Goal: Task Accomplishment & Management: Use online tool/utility

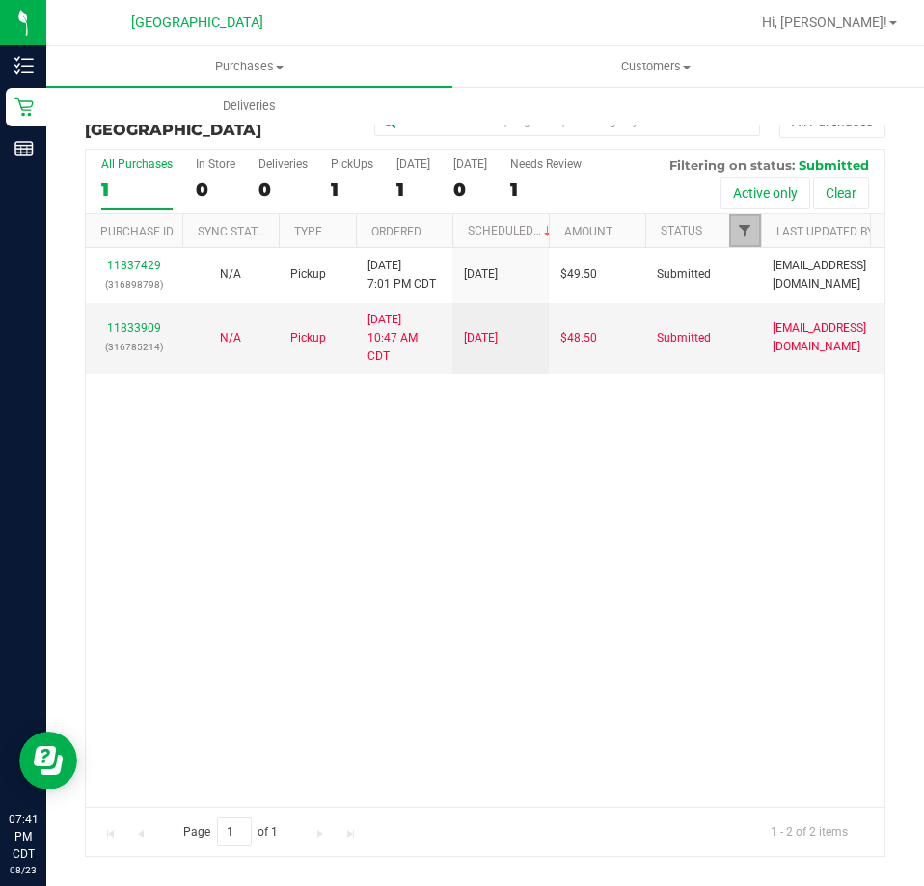
click at [740, 233] on span "Filter" at bounding box center [744, 230] width 15 height 15
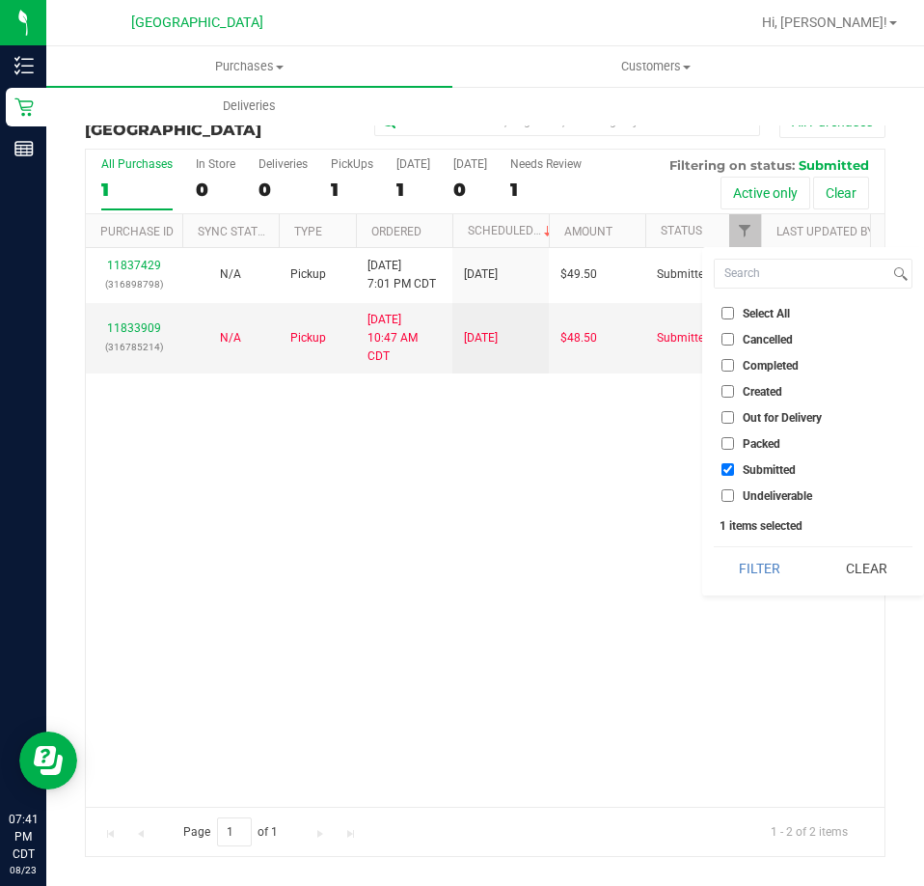
click at [767, 450] on span "Packed" at bounding box center [762, 444] width 38 height 12
click at [734, 450] on input "Packed" at bounding box center [728, 443] width 13 height 13
checkbox input "true"
click at [760, 465] on span "Submitted" at bounding box center [769, 470] width 53 height 12
click at [734, 465] on input "Submitted" at bounding box center [728, 469] width 13 height 13
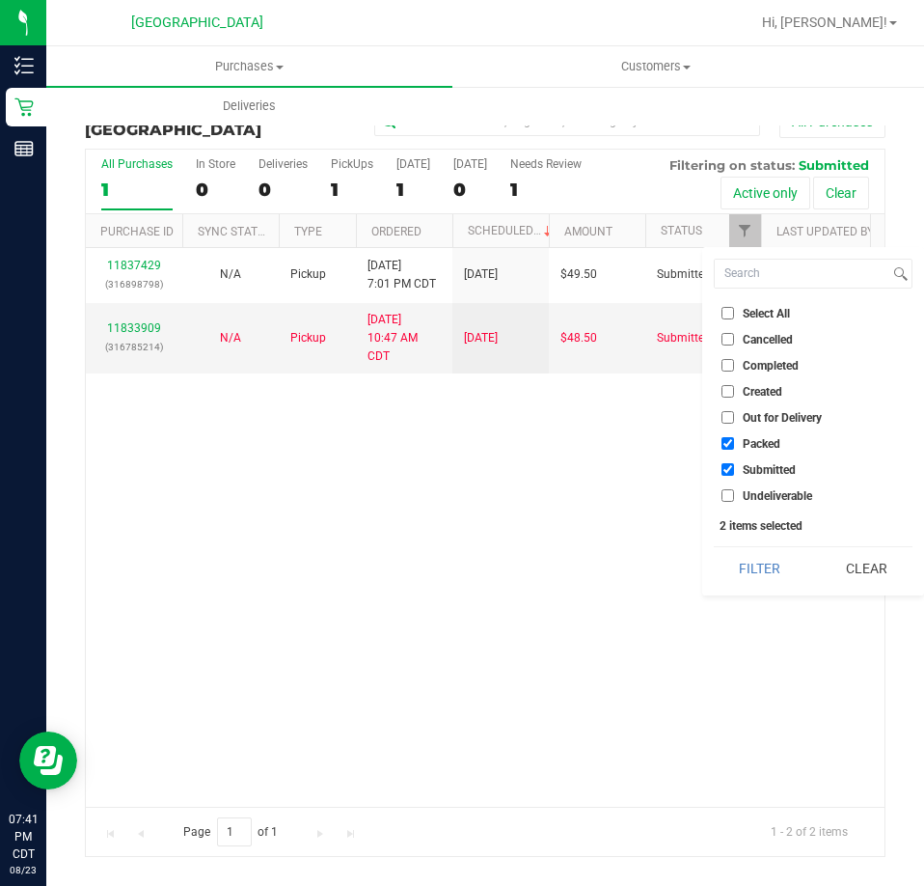
checkbox input "false"
click at [779, 554] on button "Filter" at bounding box center [760, 568] width 93 height 42
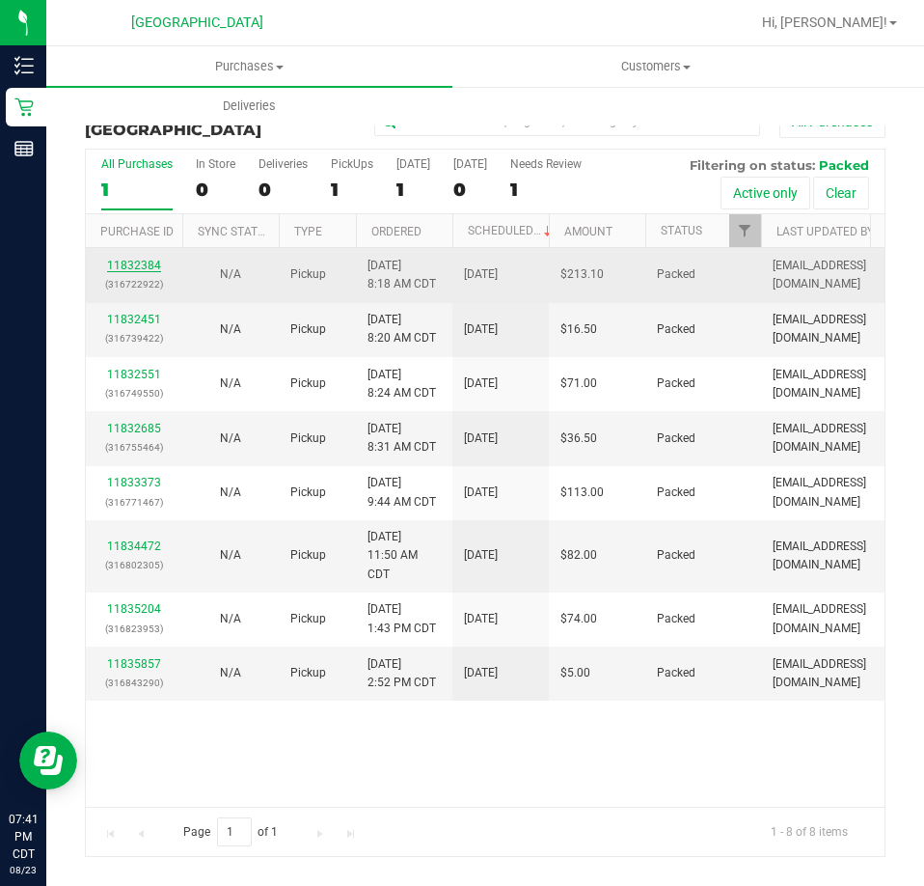
click at [148, 267] on link "11832384" at bounding box center [134, 266] width 54 height 14
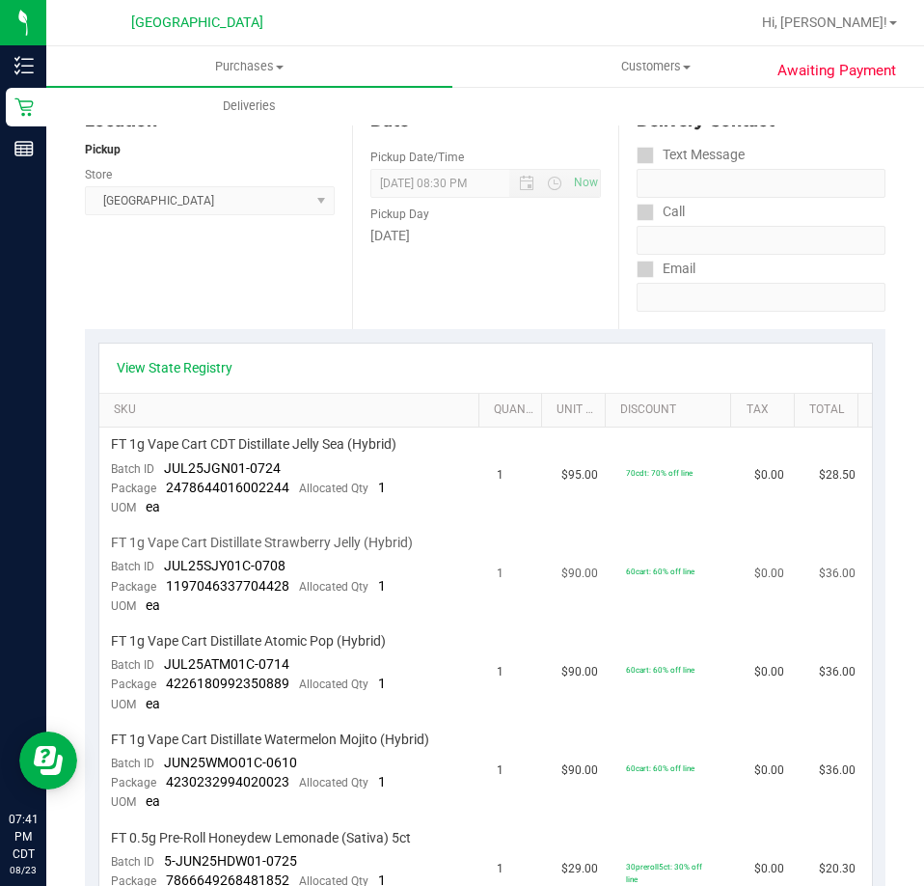
scroll to position [193, 0]
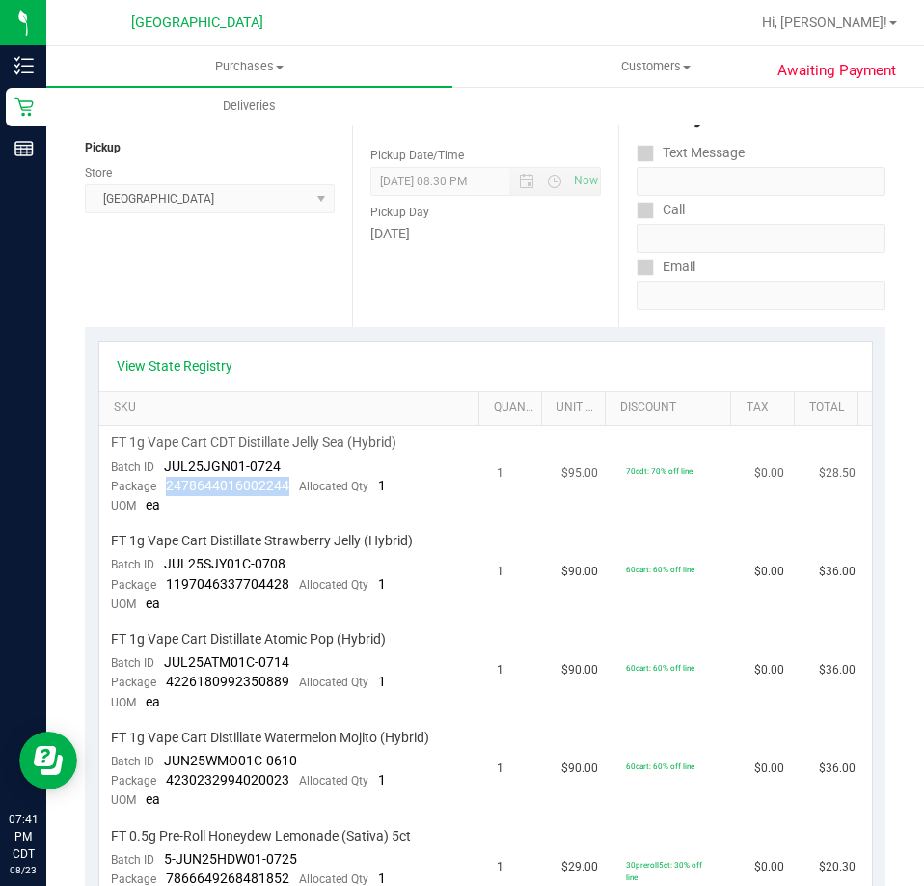
drag, startPoint x: 288, startPoint y: 483, endPoint x: 167, endPoint y: 489, distance: 120.7
click at [167, 489] on div "Package 2478644016002244 Allocated Qty 1" at bounding box center [248, 486] width 275 height 19
copy span "2478644016002244"
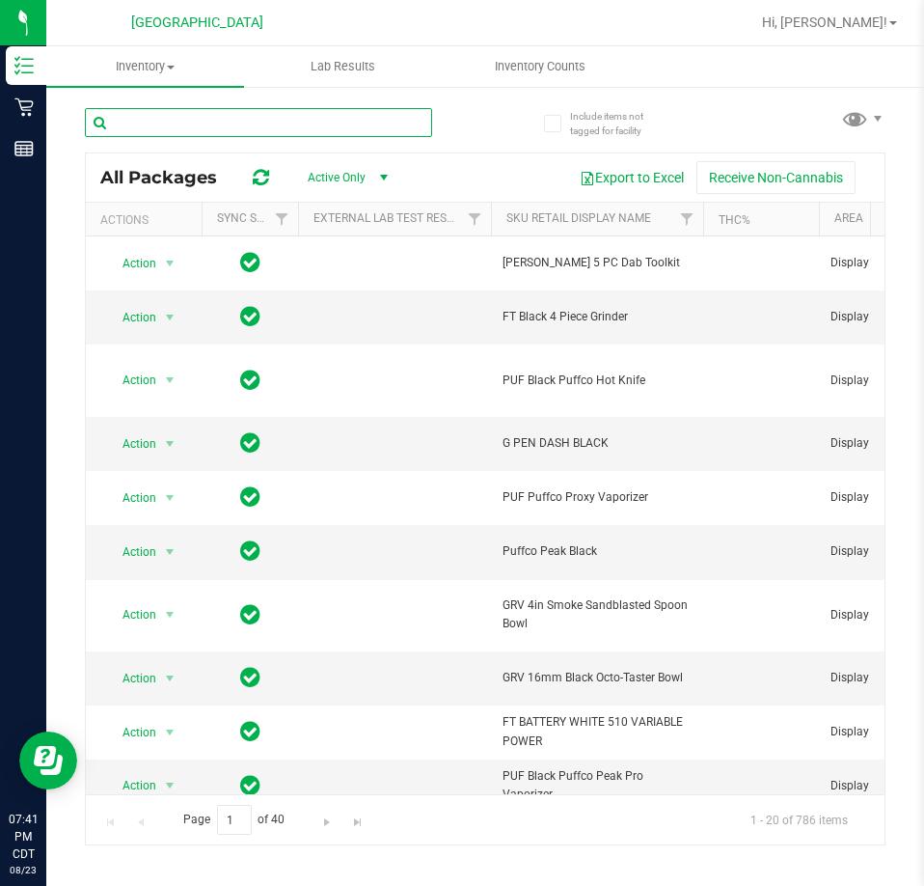
click at [203, 136] on input "text" at bounding box center [258, 122] width 347 height 29
paste input "2478644016002244"
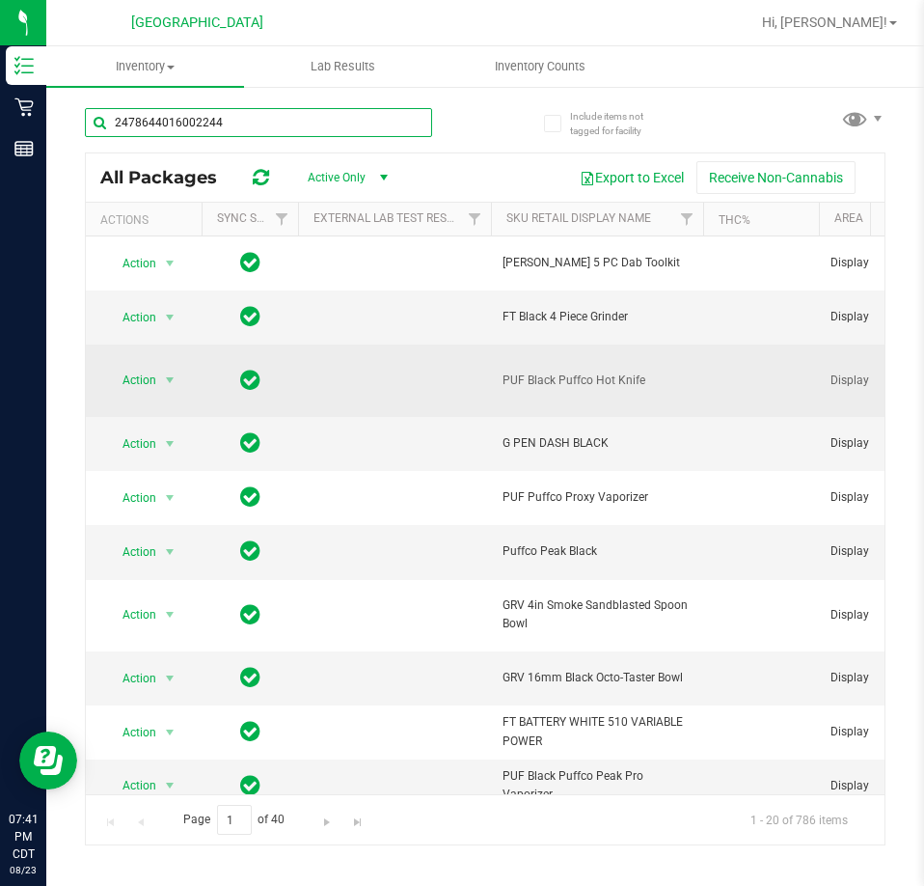
type input "2478644016002244"
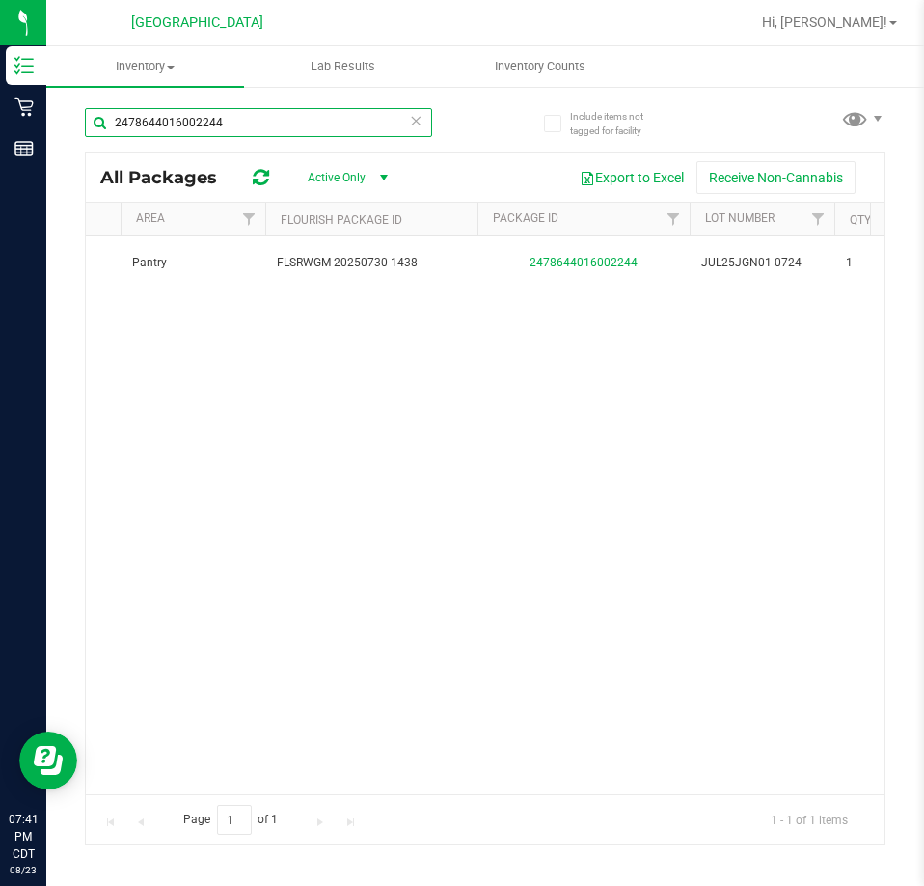
scroll to position [0, 648]
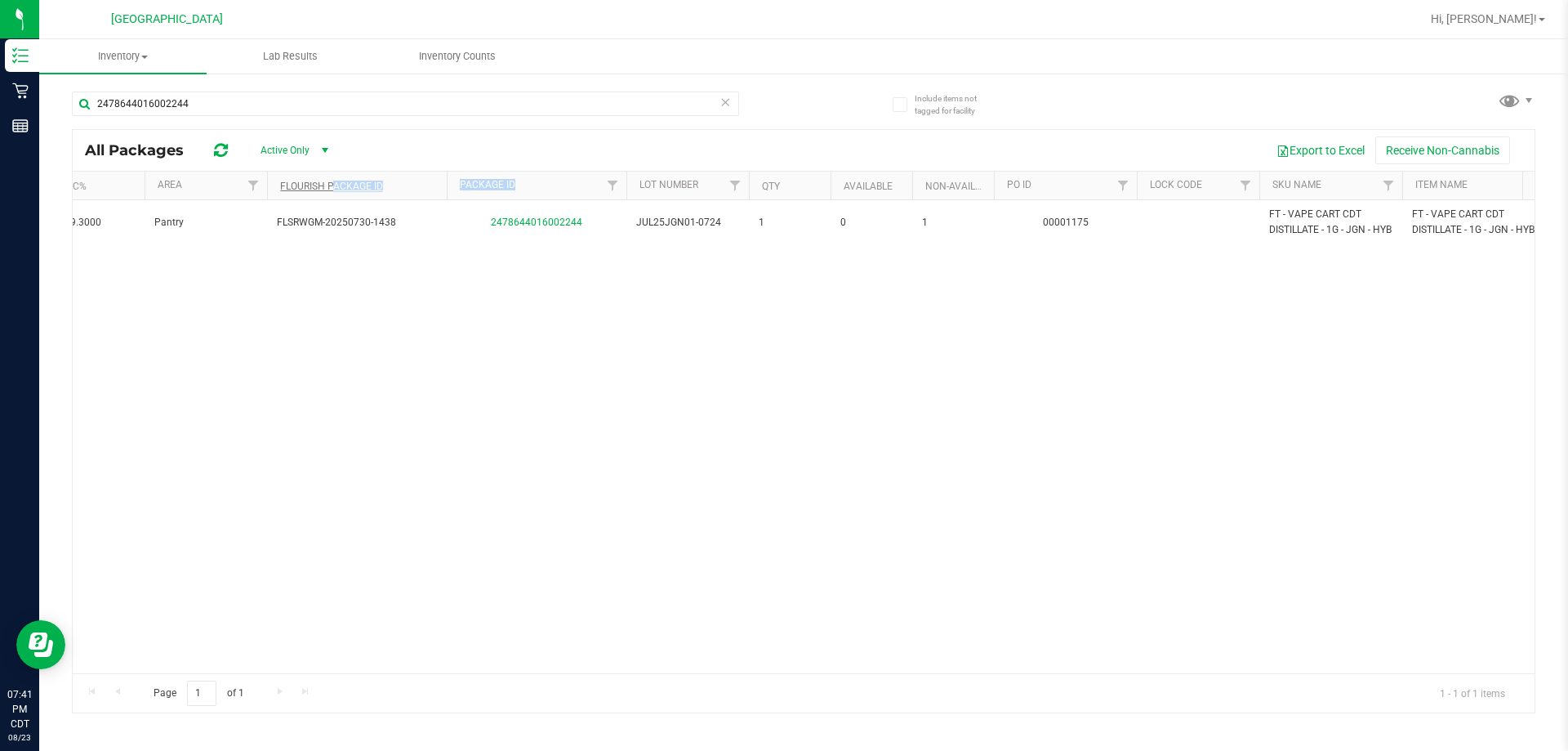
drag, startPoint x: 590, startPoint y: 187, endPoint x: 332, endPoint y: 187, distance: 258.0
click at [332, 187] on tr "Actions Sync Status External Lab Test Result Sku Retail Display Name THC% Area …" at bounding box center [1151, 186] width 3255 height 29
click at [738, 135] on div "All Packages Active Only Active Only Lab Samples Locked All External Internal E…" at bounding box center [803, 150] width 1462 height 41
click at [236, 151] on div "All Packages" at bounding box center [165, 150] width 161 height 19
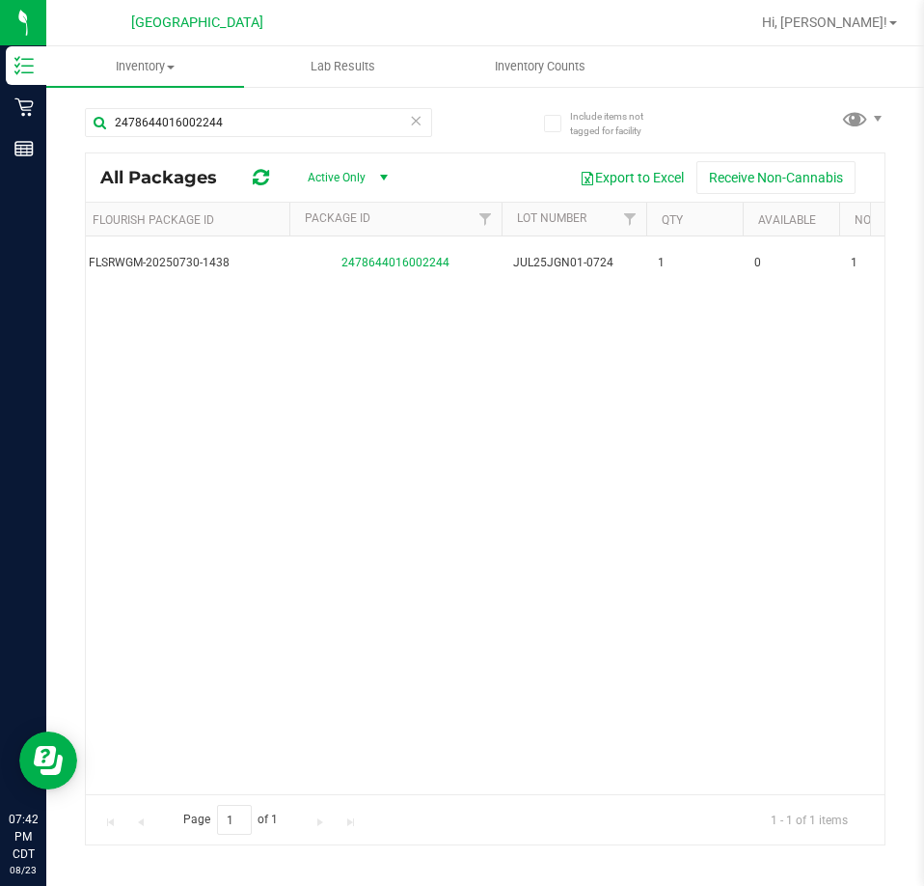
scroll to position [0, 0]
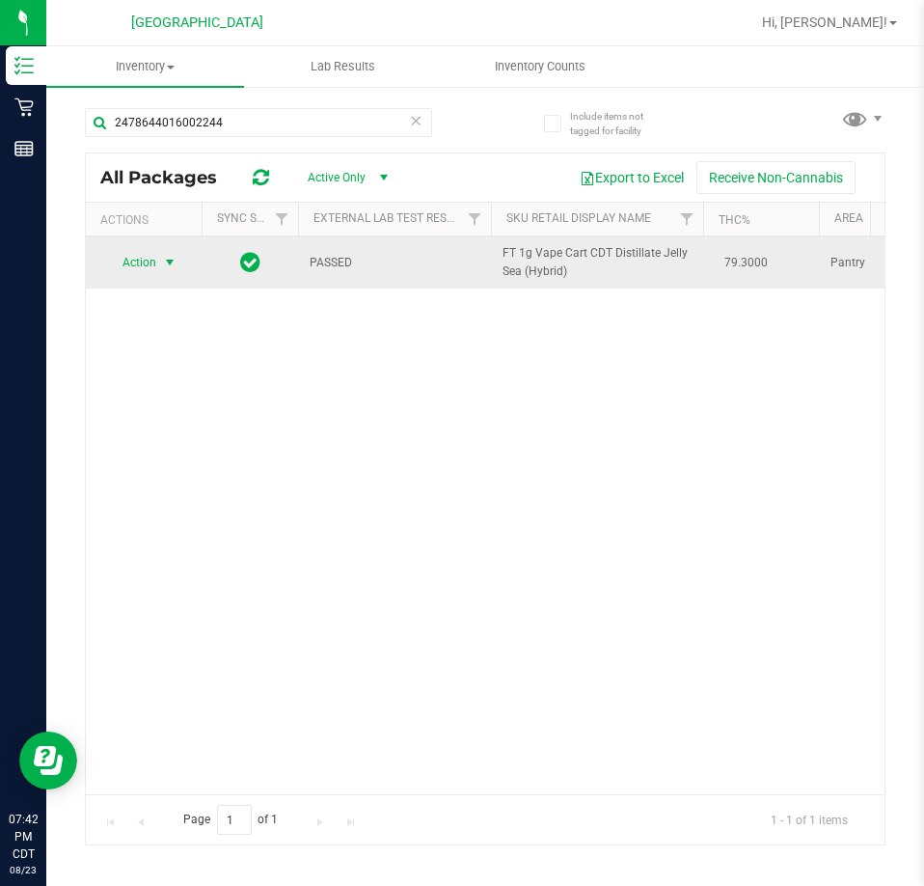
click at [145, 276] on span "Action" at bounding box center [131, 262] width 52 height 27
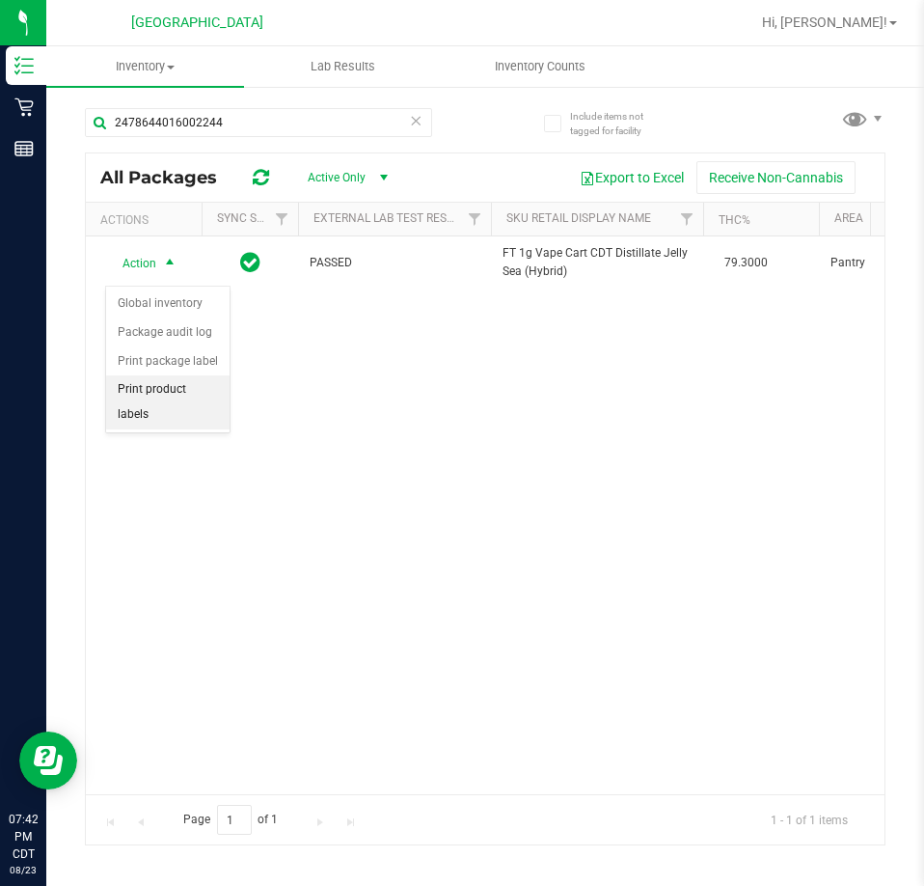
click at [188, 385] on li "Print product labels" at bounding box center [167, 401] width 123 height 53
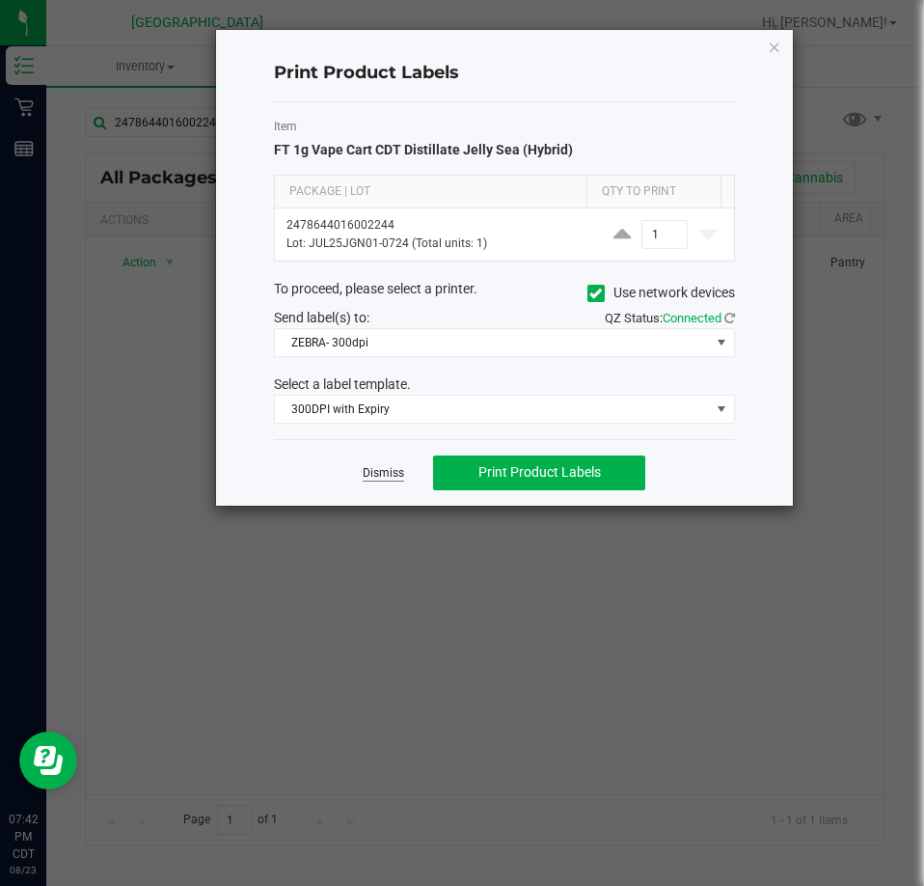
click at [386, 469] on link "Dismiss" at bounding box center [383, 473] width 41 height 16
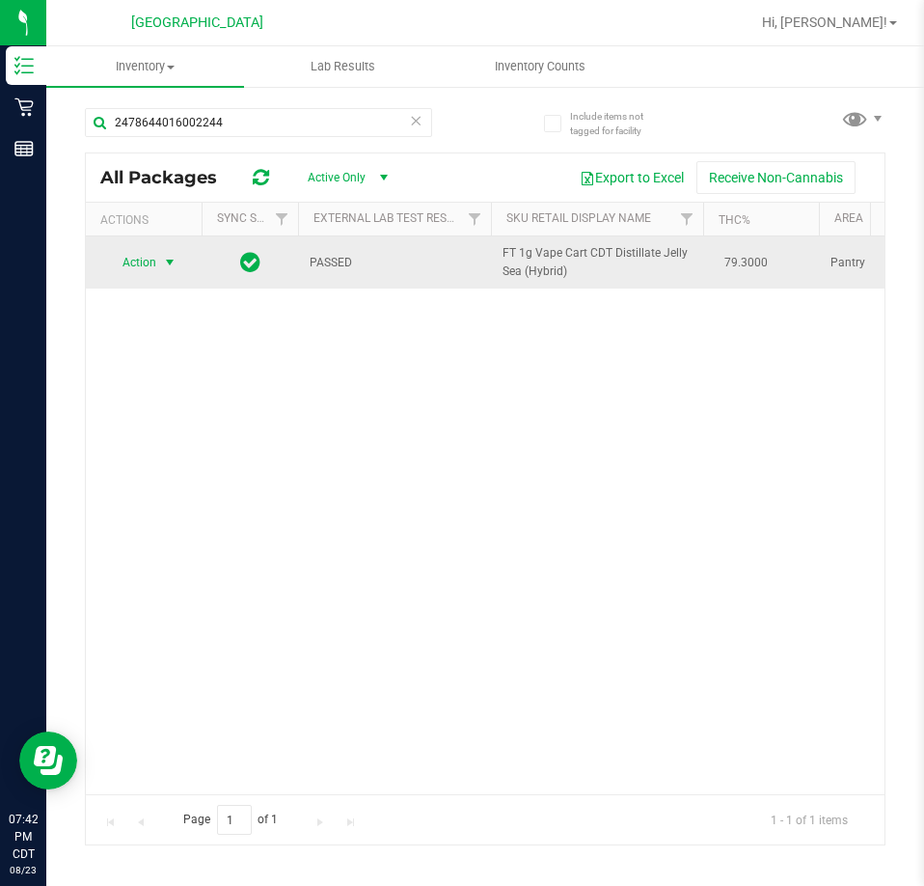
click at [150, 260] on span "Action" at bounding box center [131, 262] width 52 height 27
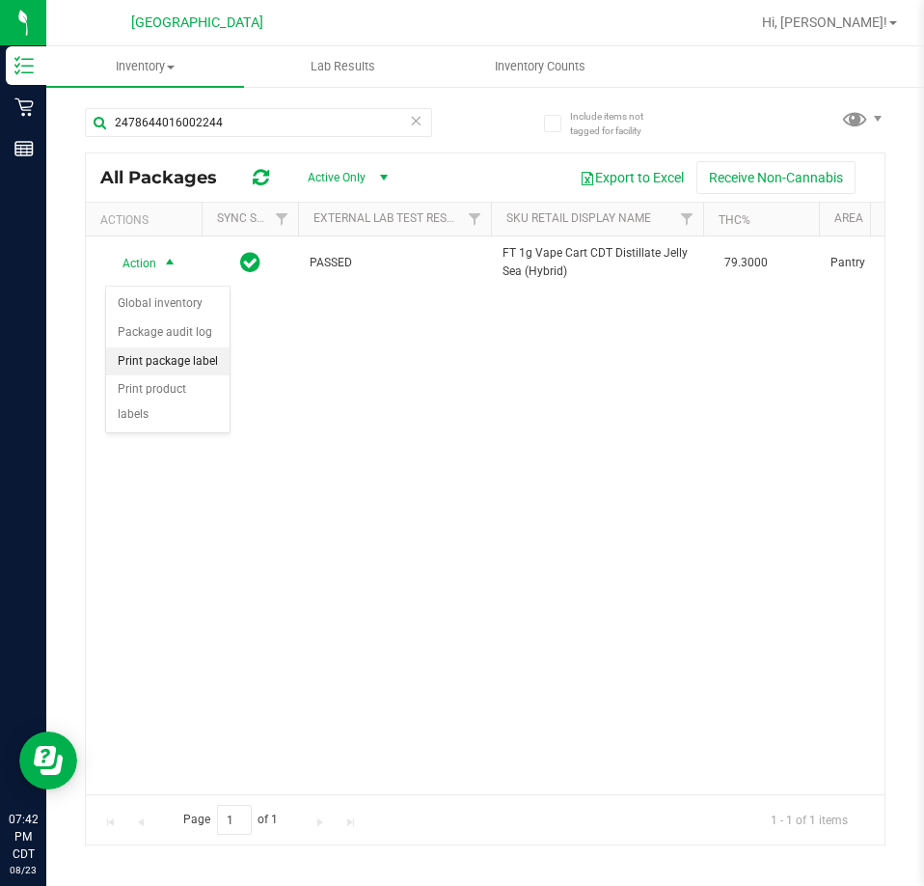
click at [198, 361] on li "Print package label" at bounding box center [167, 361] width 123 height 29
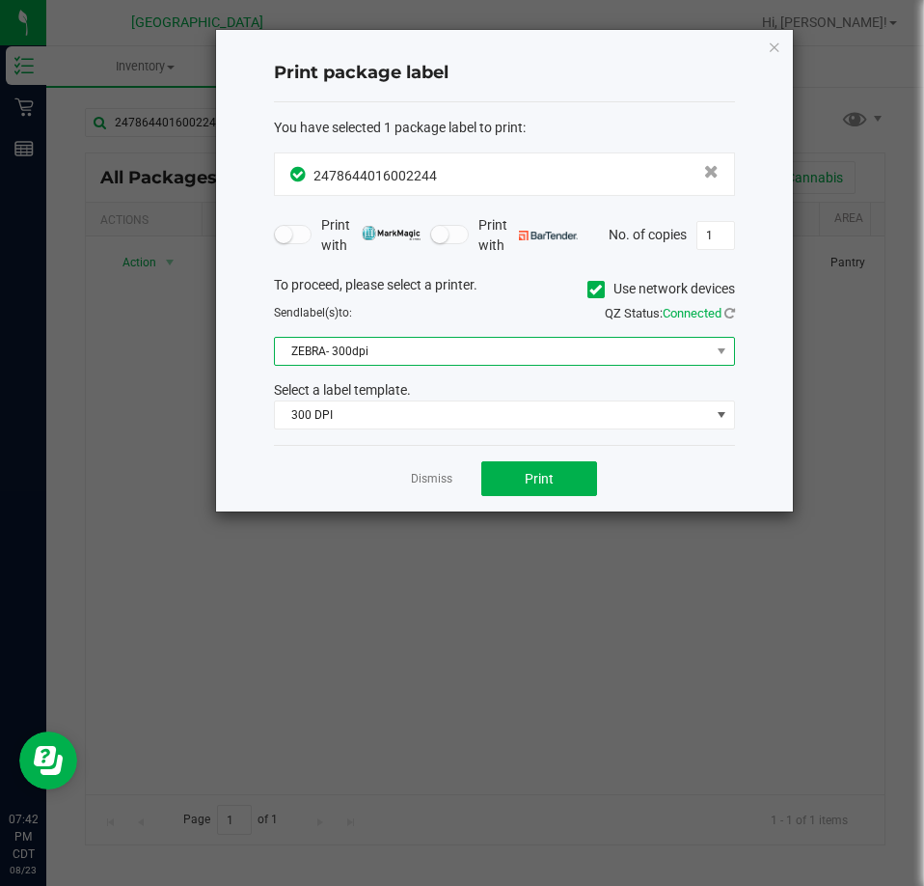
click at [368, 357] on span "ZEBRA- 300dpi" at bounding box center [492, 351] width 435 height 27
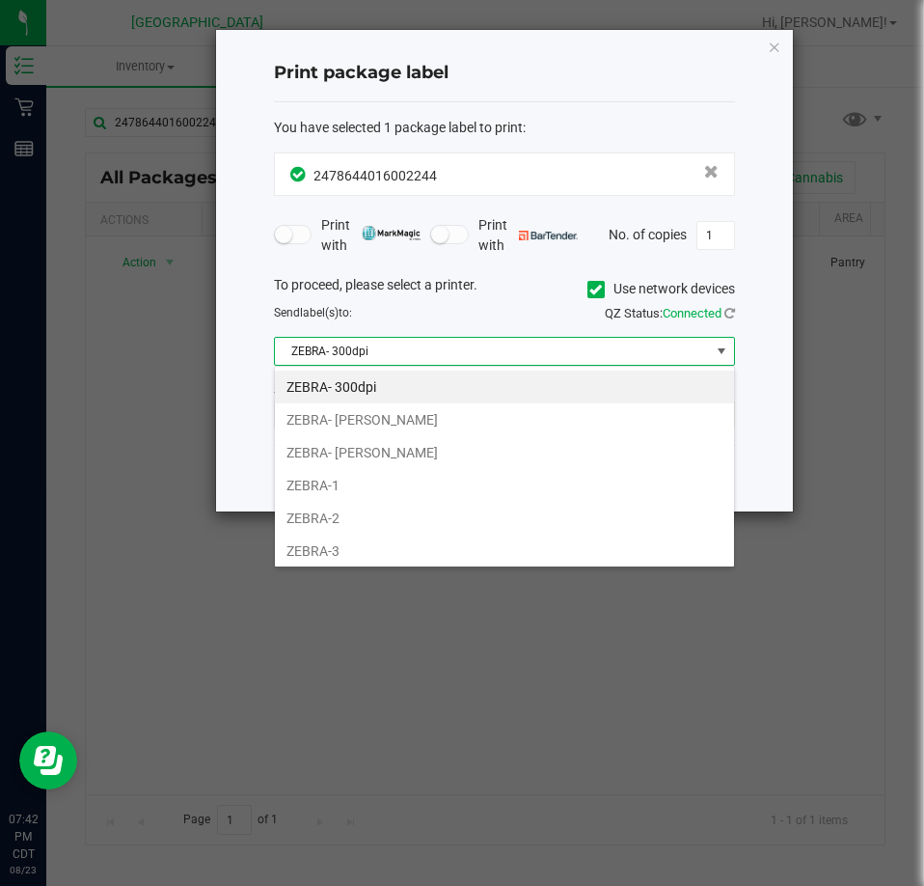
click at [383, 401] on li "ZEBRA- 300dpi" at bounding box center [504, 386] width 459 height 33
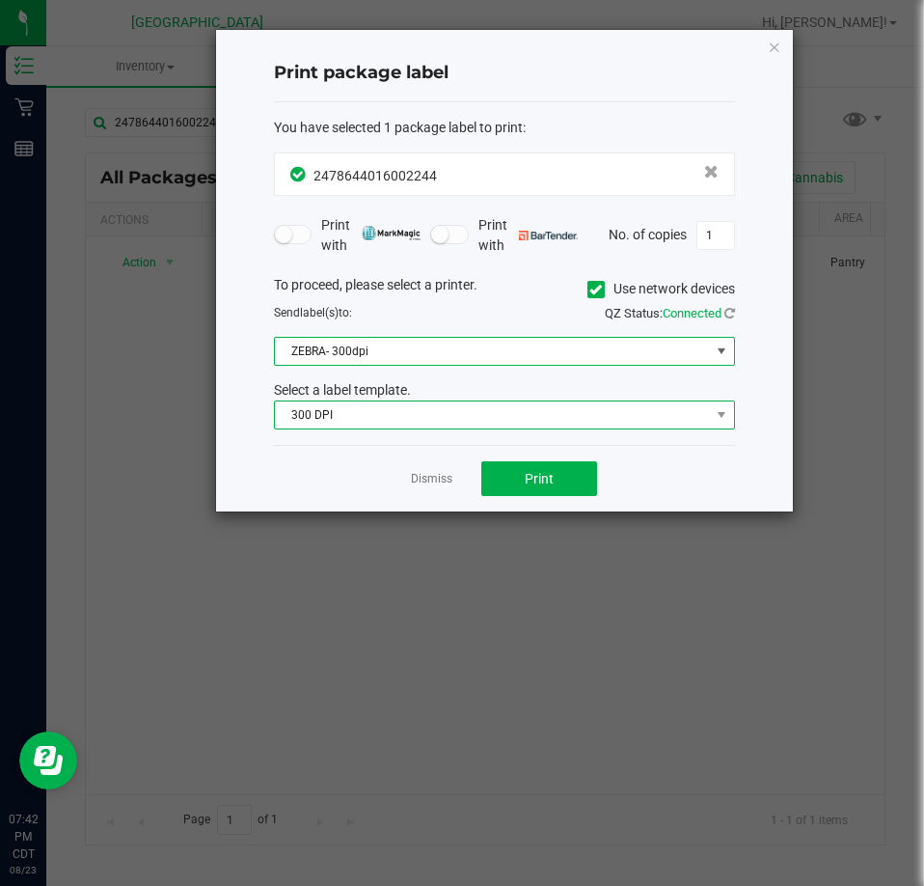
click at [384, 408] on span "300 DPI" at bounding box center [492, 414] width 435 height 27
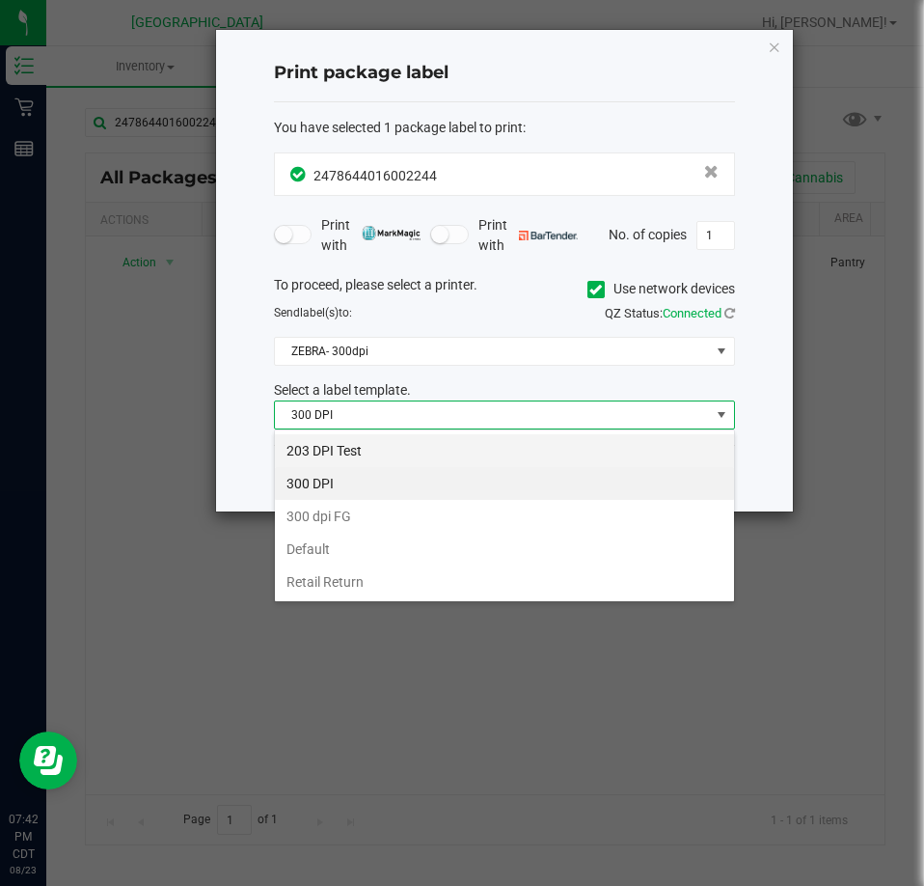
click at [366, 458] on li "203 DPI Test" at bounding box center [504, 450] width 459 height 33
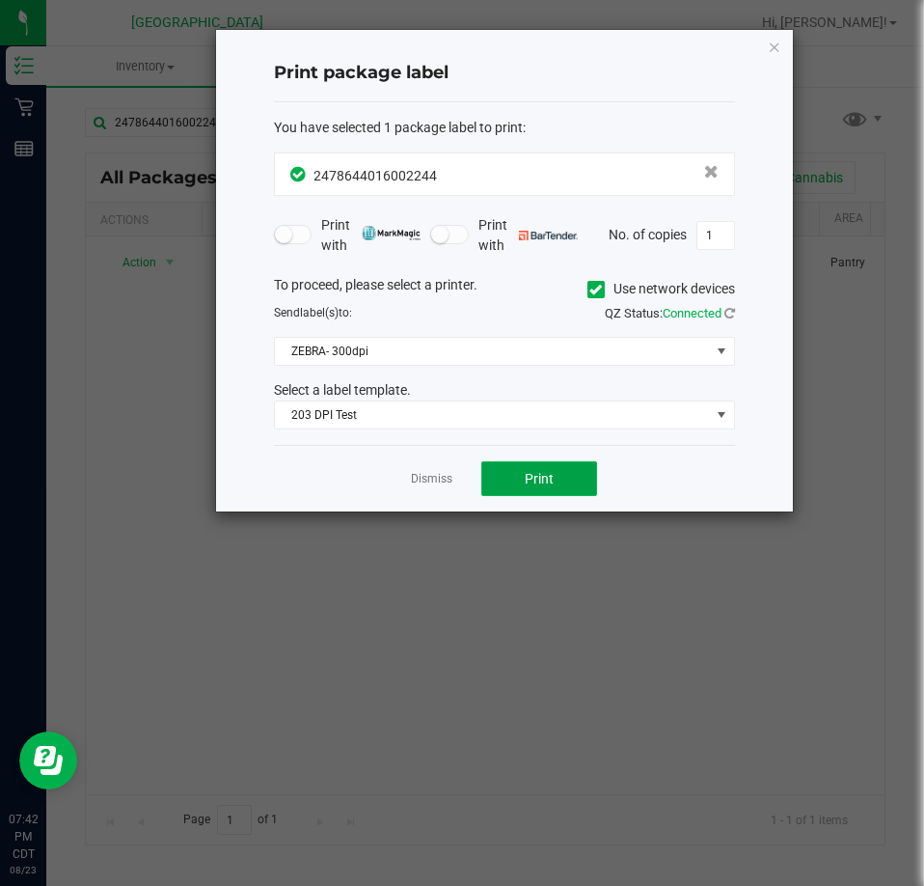
click at [548, 471] on span "Print" at bounding box center [539, 478] width 29 height 15
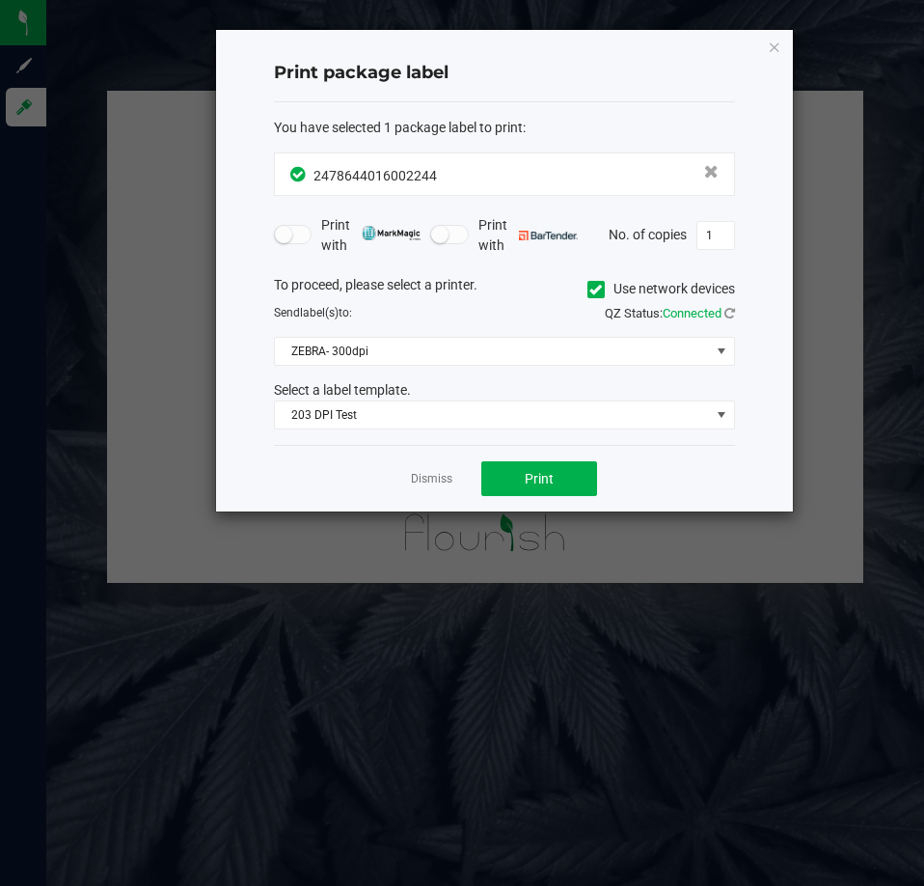
click at [377, 273] on form "You have selected 1 package label to print : 2478644016002244 Print with Print …" at bounding box center [504, 274] width 461 height 313
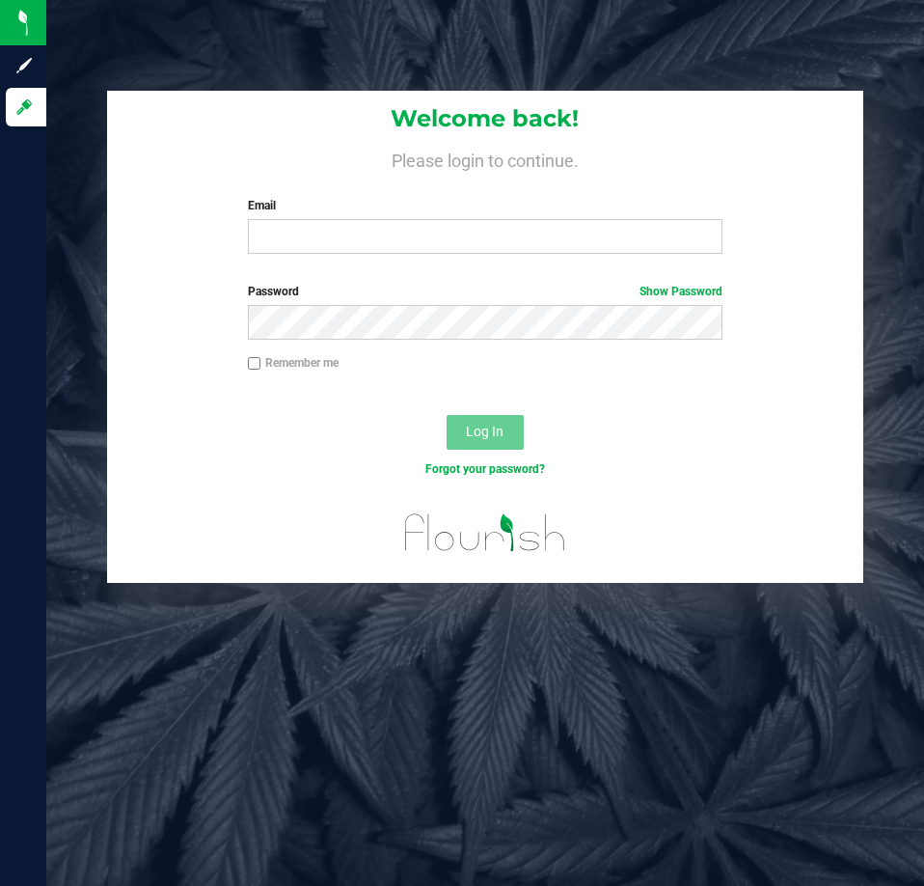
click at [257, 212] on label "Email" at bounding box center [485, 205] width 475 height 17
click at [257, 219] on input "Email" at bounding box center [485, 236] width 475 height 35
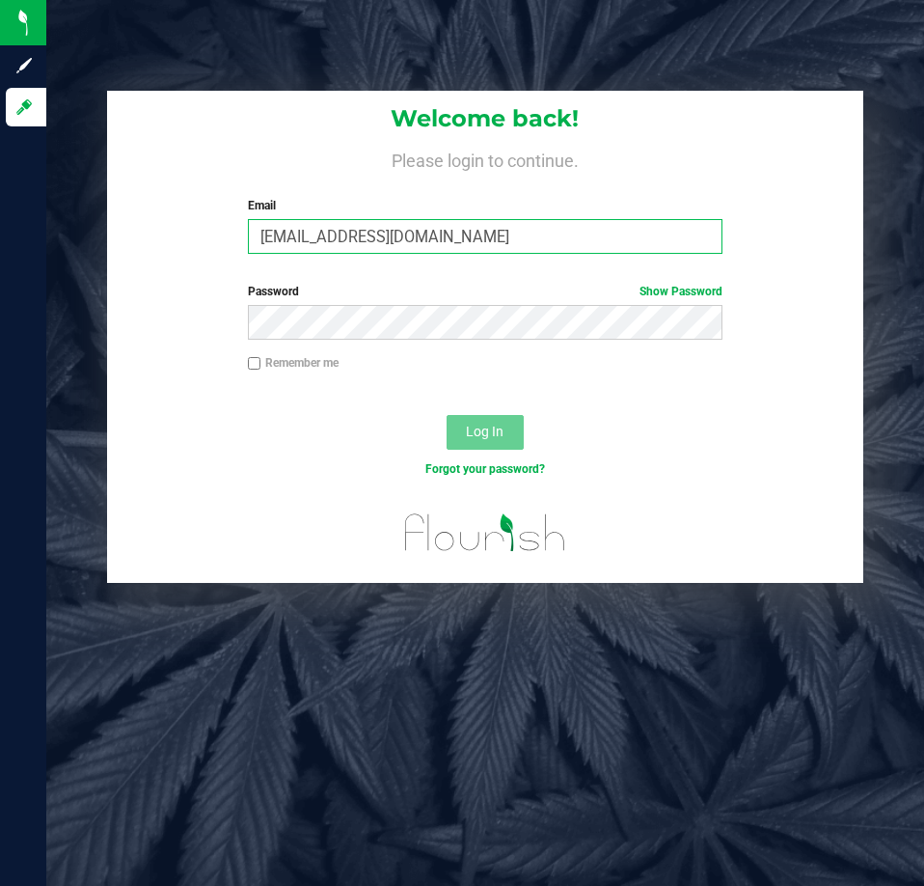
type input "lallen@liveparallel.com"
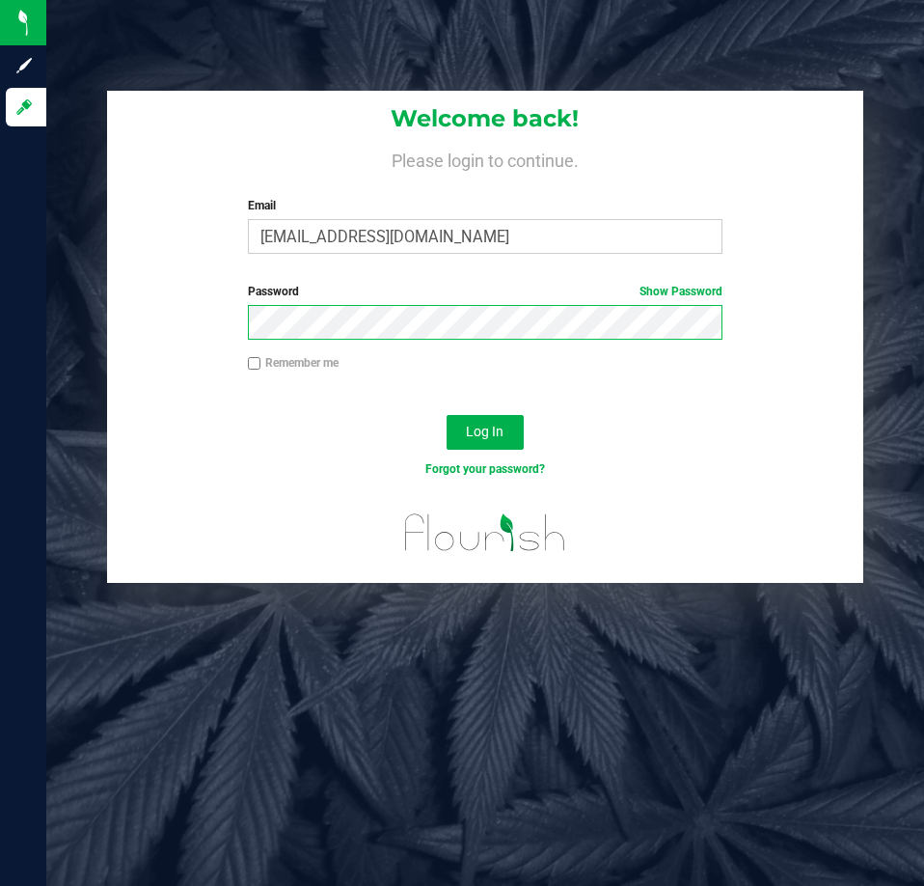
click at [447, 415] on button "Log In" at bounding box center [485, 432] width 77 height 35
